Goal: Contribute content: Add original content to the website for others to see

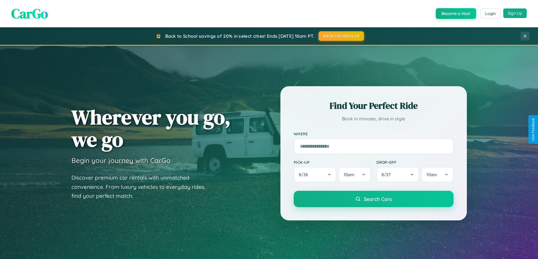
click at [514, 13] on button "Sign Up" at bounding box center [514, 13] width 23 height 10
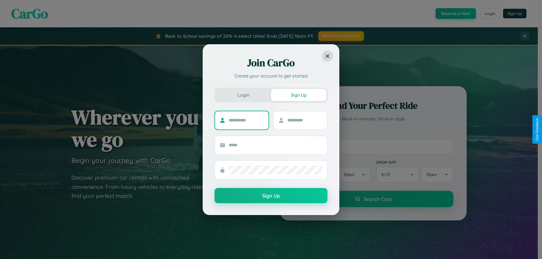
click at [246, 120] on input "text" at bounding box center [246, 120] width 35 height 9
type input "******"
click at [304, 120] on input "text" at bounding box center [304, 120] width 35 height 9
type input "******"
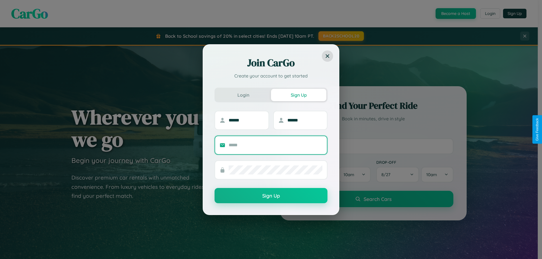
click at [275, 145] on input "text" at bounding box center [276, 145] width 94 height 9
type input "**********"
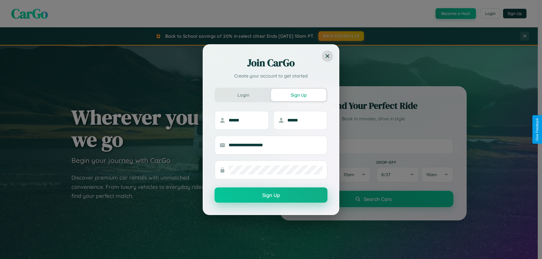
click at [271, 196] on button "Sign Up" at bounding box center [270, 195] width 113 height 15
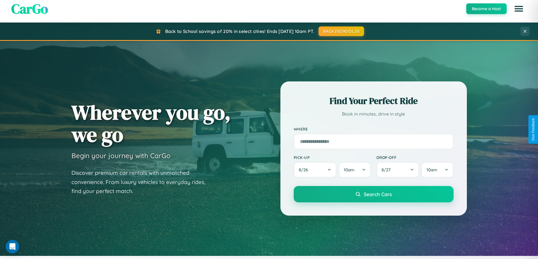
scroll to position [1086, 0]
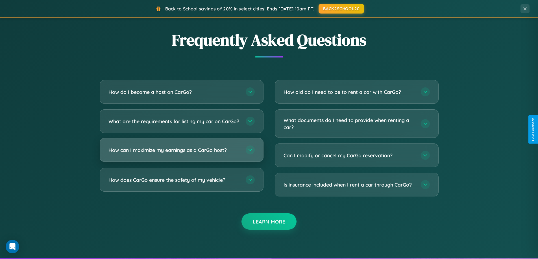
click at [181, 154] on h3 "How can I maximize my earnings as a CarGo host?" at bounding box center [173, 150] width 131 height 7
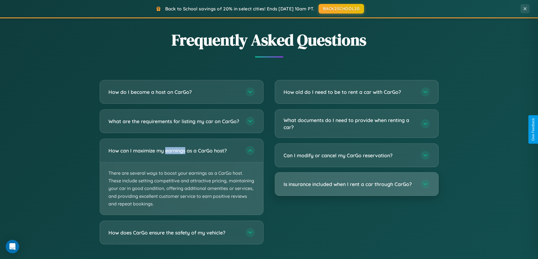
click at [356, 185] on h3 "Is insurance included when I rent a car through CarGo?" at bounding box center [348, 184] width 131 height 7
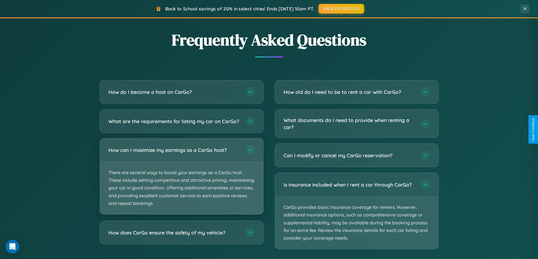
click at [181, 182] on p "There are several ways to boost your earnings as a CarGo host. These include se…" at bounding box center [181, 188] width 163 height 52
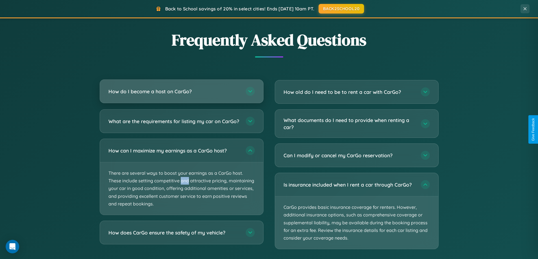
click at [181, 91] on h3 "How do I become a host on CarGo?" at bounding box center [173, 91] width 131 height 7
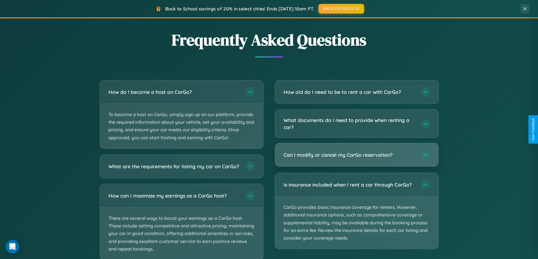
click at [356, 155] on h3 "Can I modify or cancel my CarGo reservation?" at bounding box center [348, 155] width 131 height 7
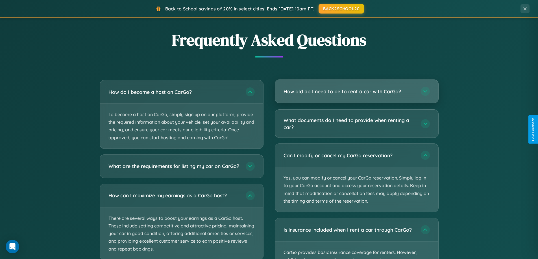
click at [356, 92] on h3 "How old do I need to be to rent a car with CarGo?" at bounding box center [348, 91] width 131 height 7
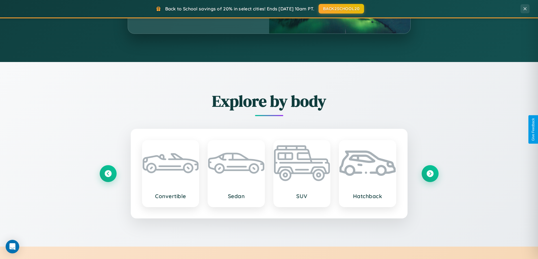
scroll to position [243, 0]
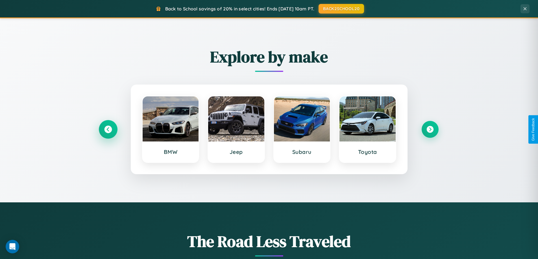
click at [108, 130] on icon at bounding box center [108, 130] width 8 height 8
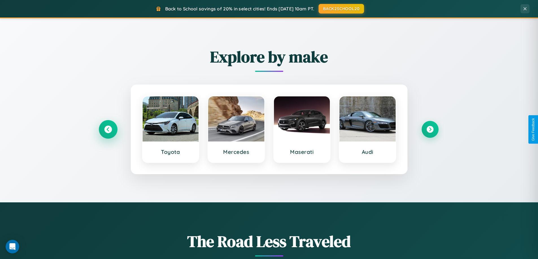
click at [108, 130] on icon at bounding box center [108, 130] width 8 height 8
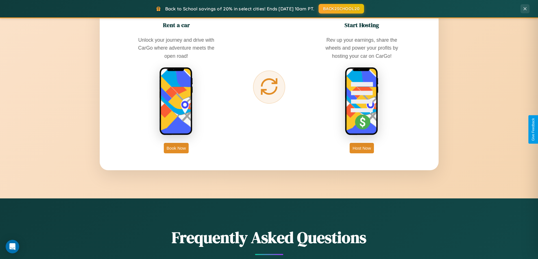
scroll to position [907, 0]
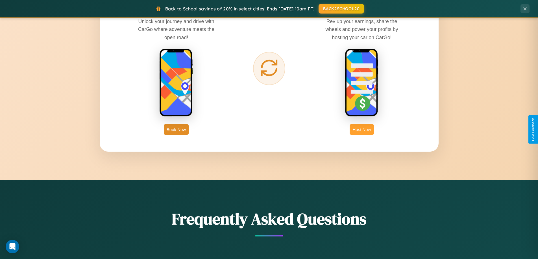
click at [361, 130] on button "Host Now" at bounding box center [361, 129] width 24 height 10
